Goal: Complete application form

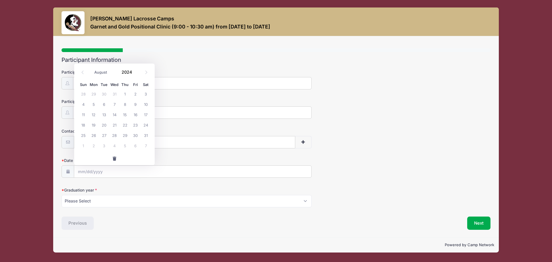
select select "7"
click at [135, 74] on span at bounding box center [135, 74] width 4 height 4
click at [135, 73] on span at bounding box center [135, 74] width 4 height 4
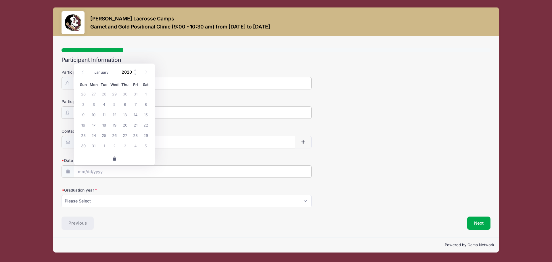
click at [135, 73] on span at bounding box center [135, 74] width 4 height 4
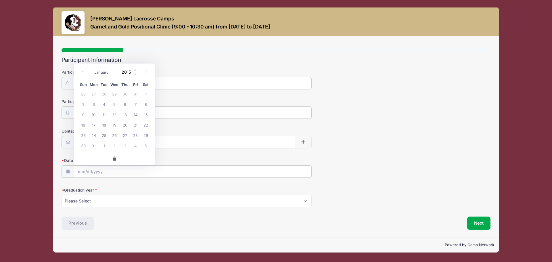
click at [135, 73] on span at bounding box center [135, 74] width 4 height 4
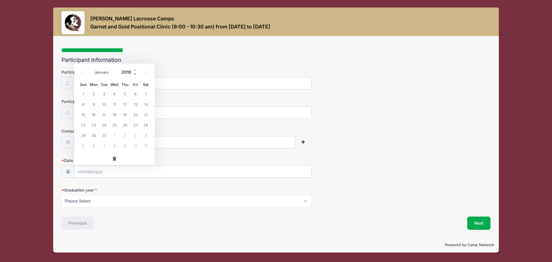
click at [135, 73] on span at bounding box center [135, 74] width 4 height 4
type input "2008"
click at [103, 72] on select "January February March April May June July August September October November De…" at bounding box center [104, 71] width 26 height 7
select select "10"
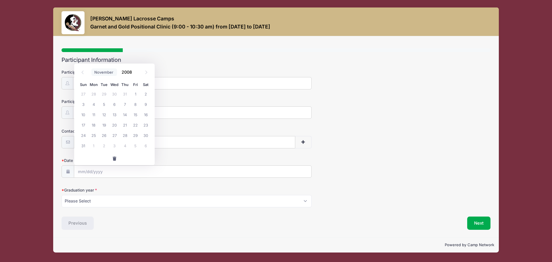
click at [91, 68] on select "January February March April May June July August September October November De…" at bounding box center [104, 71] width 26 height 7
click at [144, 122] on span "22" at bounding box center [146, 125] width 10 height 10
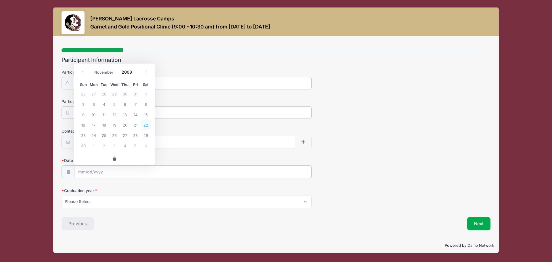
type input "[DATE]"
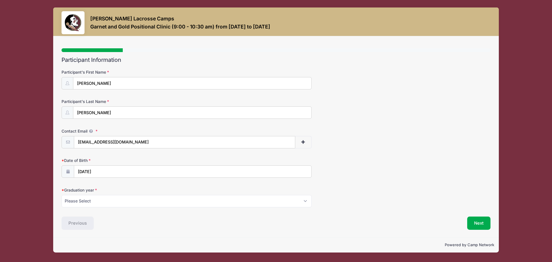
click at [374, 140] on div "Contact Email [EMAIL_ADDRESS][DOMAIN_NAME]" at bounding box center [276, 138] width 429 height 20
click at [281, 203] on select "Please Select 2027 2028 2029" at bounding box center [187, 201] width 250 height 12
select select "2027"
click at [62, 195] on select "Please Select 2027 2028 2029" at bounding box center [187, 201] width 250 height 12
click at [477, 223] on button "Next" at bounding box center [478, 223] width 23 height 13
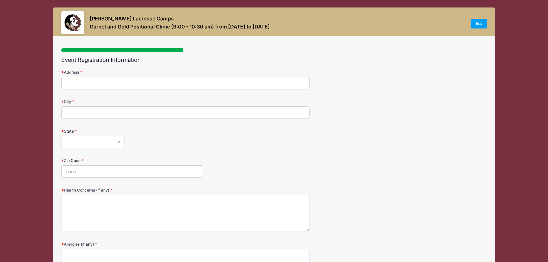
click at [271, 84] on input "Address" at bounding box center [185, 83] width 248 height 12
type input "[STREET_ADDRESS]"
type input "Freeport"
click at [119, 142] on select "[US_STATE] [US_STATE] [US_STATE] [US_STATE] [US_STATE] Armed Forces Africa Arme…" at bounding box center [92, 142] width 63 height 12
select select "FL"
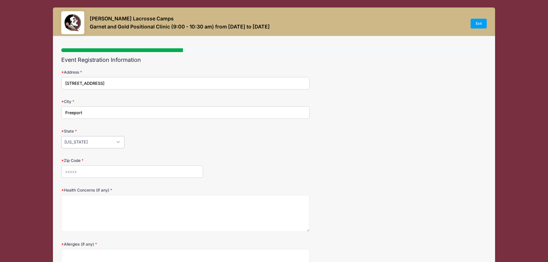
click at [61, 136] on select "[US_STATE] [US_STATE] [US_STATE] [US_STATE] [US_STATE] Armed Forces Africa Arme…" at bounding box center [92, 142] width 63 height 12
click at [91, 171] on input "Zip Code" at bounding box center [132, 171] width 142 height 12
type input "32439"
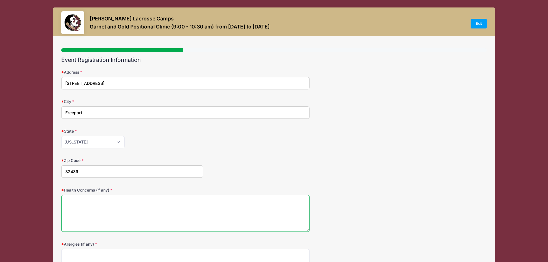
click at [74, 204] on textarea "Health Concerns (if any)" at bounding box center [185, 213] width 248 height 37
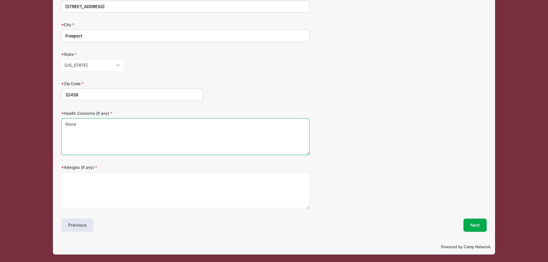
type textarea "None"
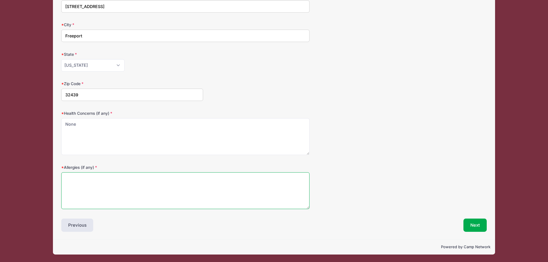
click at [123, 194] on textarea "Allergies (if any)" at bounding box center [185, 190] width 248 height 37
type textarea "None"
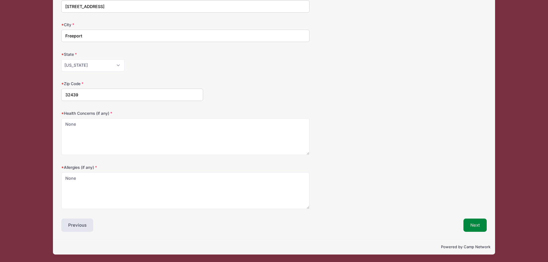
click at [471, 222] on button "Next" at bounding box center [474, 225] width 23 height 13
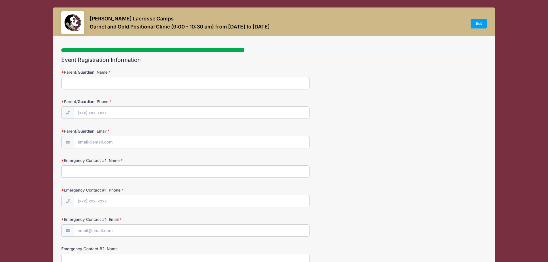
scroll to position [0, 0]
click at [121, 87] on input "Parent/Guardian: Name" at bounding box center [185, 83] width 248 height 12
type input "[PERSON_NAME]"
type input "[PHONE_NUMBER]"
type input "[EMAIL_ADDRESS][DOMAIN_NAME]"
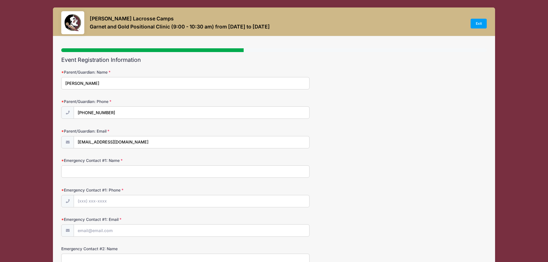
click at [126, 174] on input "Emergency Contact #1: Name" at bounding box center [185, 171] width 248 height 12
type input "[PERSON_NAME]"
type input "[PHONE_NUMBER]"
type input "[EMAIL_ADDRESS][DOMAIN_NAME]"
click at [363, 170] on div "Emergency Contact #1: Name [PERSON_NAME]" at bounding box center [273, 168] width 425 height 20
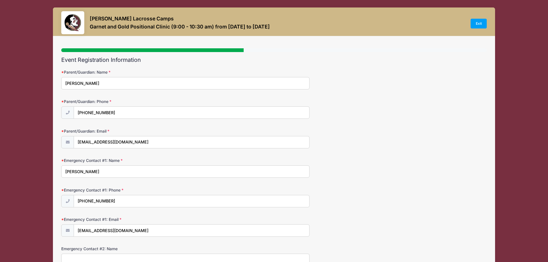
scroll to position [86, 0]
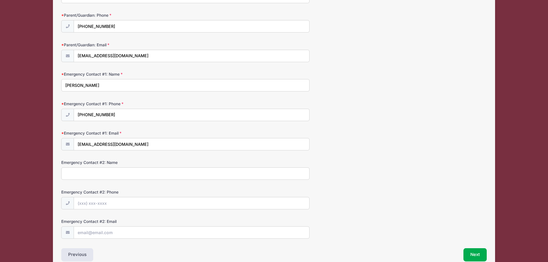
click at [135, 174] on input "Emergency Contact #2: Name" at bounding box center [185, 173] width 248 height 12
click at [468, 251] on button "Next" at bounding box center [474, 254] width 23 height 13
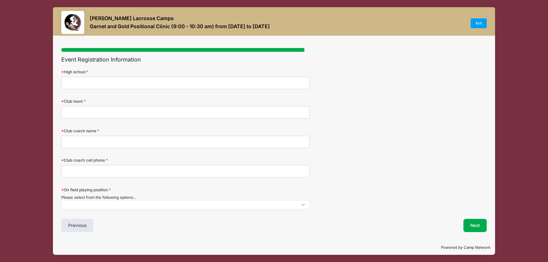
scroll to position [0, 0]
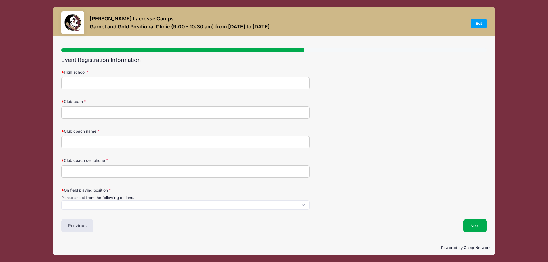
drag, startPoint x: 181, startPoint y: 82, endPoint x: 180, endPoint y: 78, distance: 3.6
click at [181, 81] on input "High school" at bounding box center [185, 83] width 248 height 12
type input "[GEOGRAPHIC_DATA][PERSON_NAME]"
drag, startPoint x: 129, startPoint y: 116, endPoint x: 127, endPoint y: 113, distance: 3.5
click at [129, 116] on input "Club team" at bounding box center [185, 112] width 248 height 12
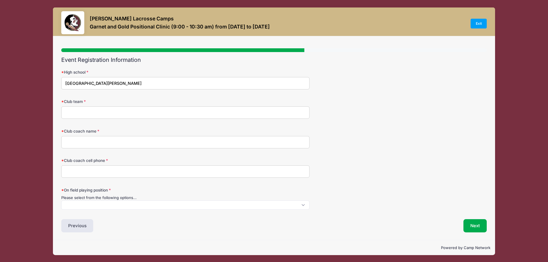
type input "Emerald Coast Lightening Lacrosse"
click at [125, 142] on input "Club coach name" at bounding box center [185, 142] width 248 height 12
type input "[PERSON_NAME]"
click at [111, 171] on input "Club coach cell phone" at bounding box center [185, 171] width 248 height 12
type input "8502215833"
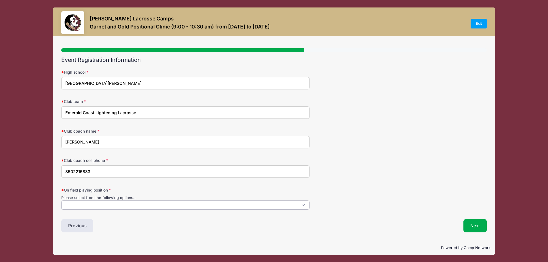
click at [112, 206] on span at bounding box center [185, 204] width 248 height 9
select select "Midfield"
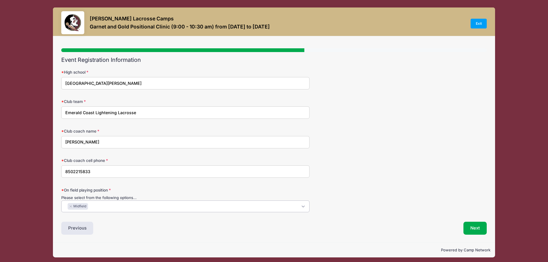
scroll to position [5, 0]
click at [366, 171] on div "Club coach cell phone 8502215833" at bounding box center [273, 168] width 425 height 20
click at [477, 225] on button "Next" at bounding box center [474, 228] width 23 height 13
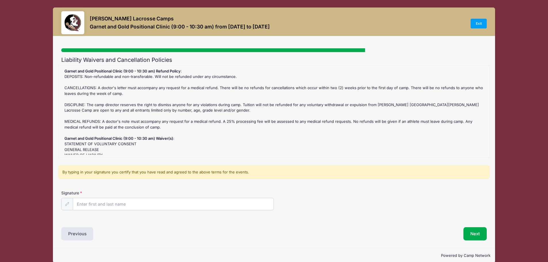
scroll to position [0, 0]
click at [118, 206] on input "Signature" at bounding box center [173, 204] width 201 height 12
type input "[PERSON_NAME]"
click at [355, 202] on div "Signature [PERSON_NAME]" at bounding box center [273, 200] width 425 height 20
click at [468, 234] on button "Next" at bounding box center [474, 233] width 23 height 13
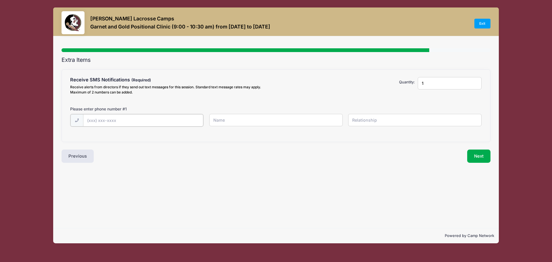
click at [0, 0] on input "text" at bounding box center [0, 0] width 0 height 0
type input "[PHONE_NUMBER]"
type input "[PERSON_NAME]"
type input "Player"
type input "2"
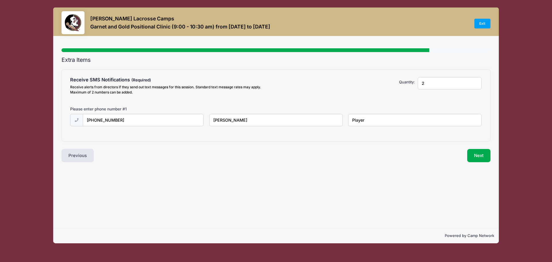
click at [475, 81] on input "2" at bounding box center [450, 83] width 64 height 12
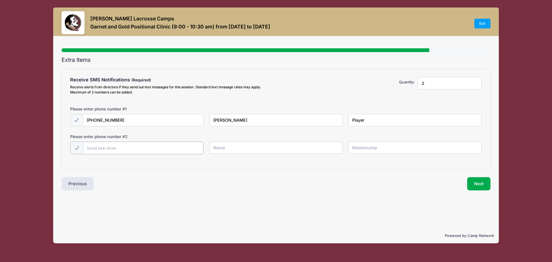
click at [0, 0] on input "text" at bounding box center [0, 0] width 0 height 0
type input "[PHONE_NUMBER]"
type input "[PERSON_NAME]"
type input "Mother"
click at [482, 182] on button "Next" at bounding box center [478, 183] width 23 height 13
